Goal: Find specific page/section: Find specific page/section

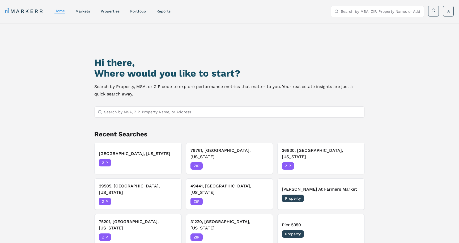
click at [352, 14] on input "Search by MSA, ZIP, Property Name, or Address" at bounding box center [381, 11] width 80 height 11
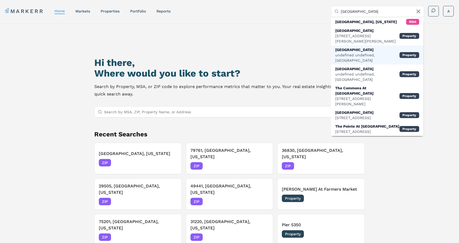
type input "[GEOGRAPHIC_DATA]"
click at [355, 47] on div "[GEOGRAPHIC_DATA]" at bounding box center [368, 49] width 64 height 5
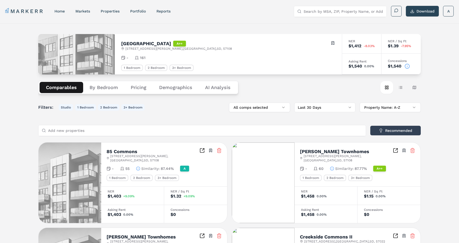
click at [135, 87] on button "Pricing" at bounding box center [138, 87] width 28 height 11
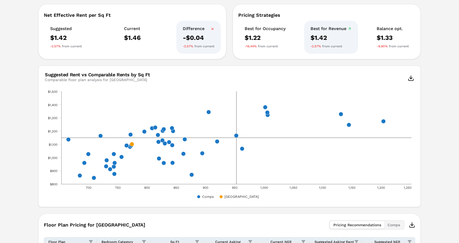
scroll to position [165, 0]
